Goal: Information Seeking & Learning: Learn about a topic

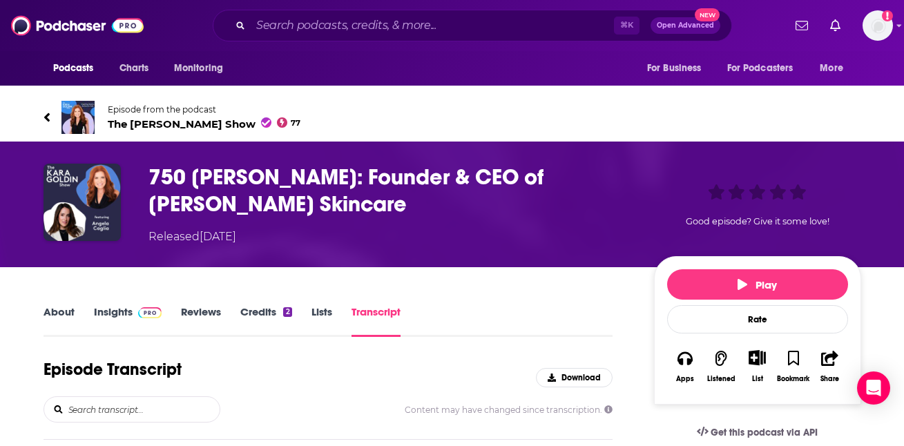
click at [299, 188] on h3 "750 [PERSON_NAME]: Founder & CEO of [PERSON_NAME] Skincare" at bounding box center [391, 191] width 484 height 54
click at [59, 318] on link "About" at bounding box center [59, 321] width 31 height 32
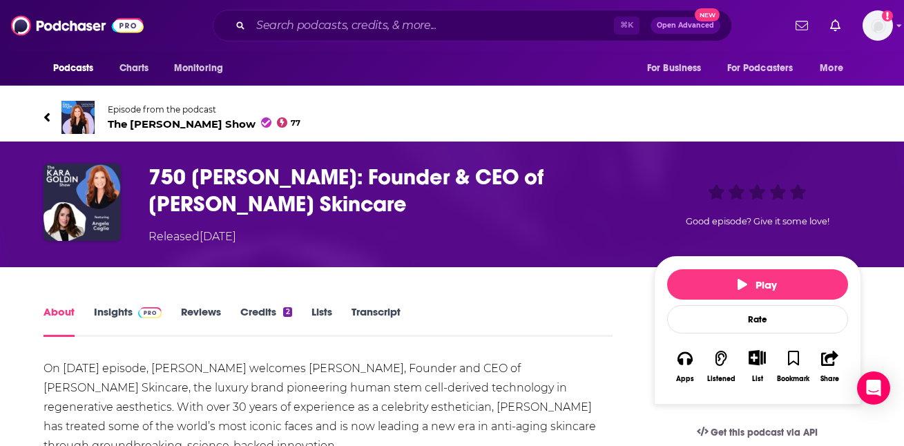
click at [194, 122] on span "The [PERSON_NAME] Show 77" at bounding box center [204, 123] width 193 height 13
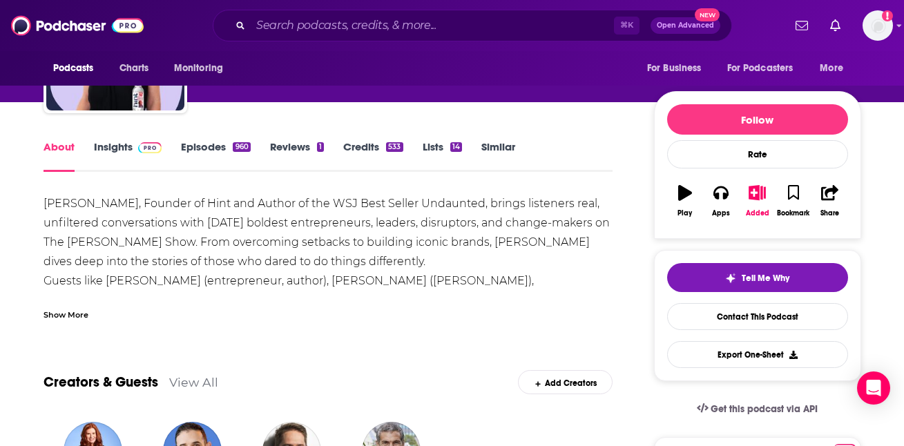
scroll to position [124, 0]
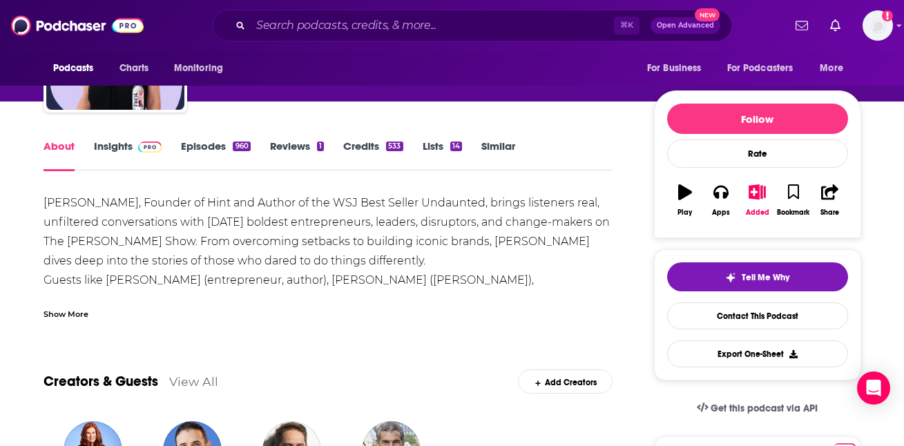
click at [79, 316] on div "Show More" at bounding box center [66, 313] width 45 height 13
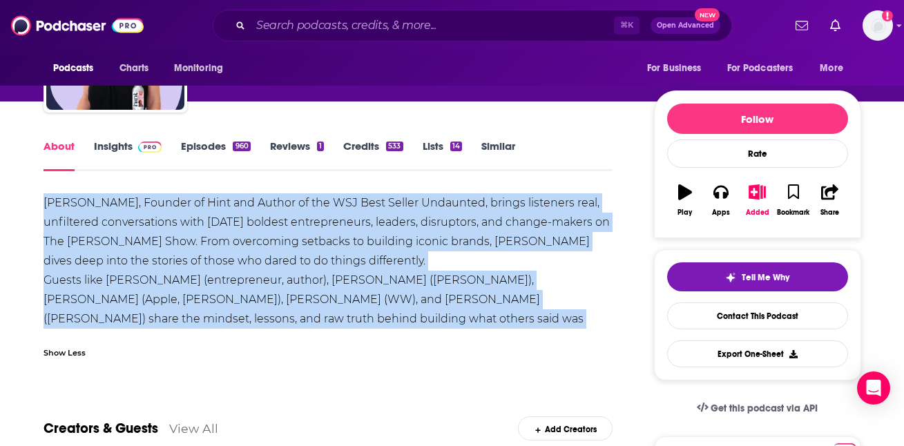
drag, startPoint x: 523, startPoint y: 322, endPoint x: 38, endPoint y: 194, distance: 501.6
copy div "[PERSON_NAME], Founder of Hint and Author of the WSJ Best Seller Undaunted, bri…"
